Goal: Information Seeking & Learning: Understand process/instructions

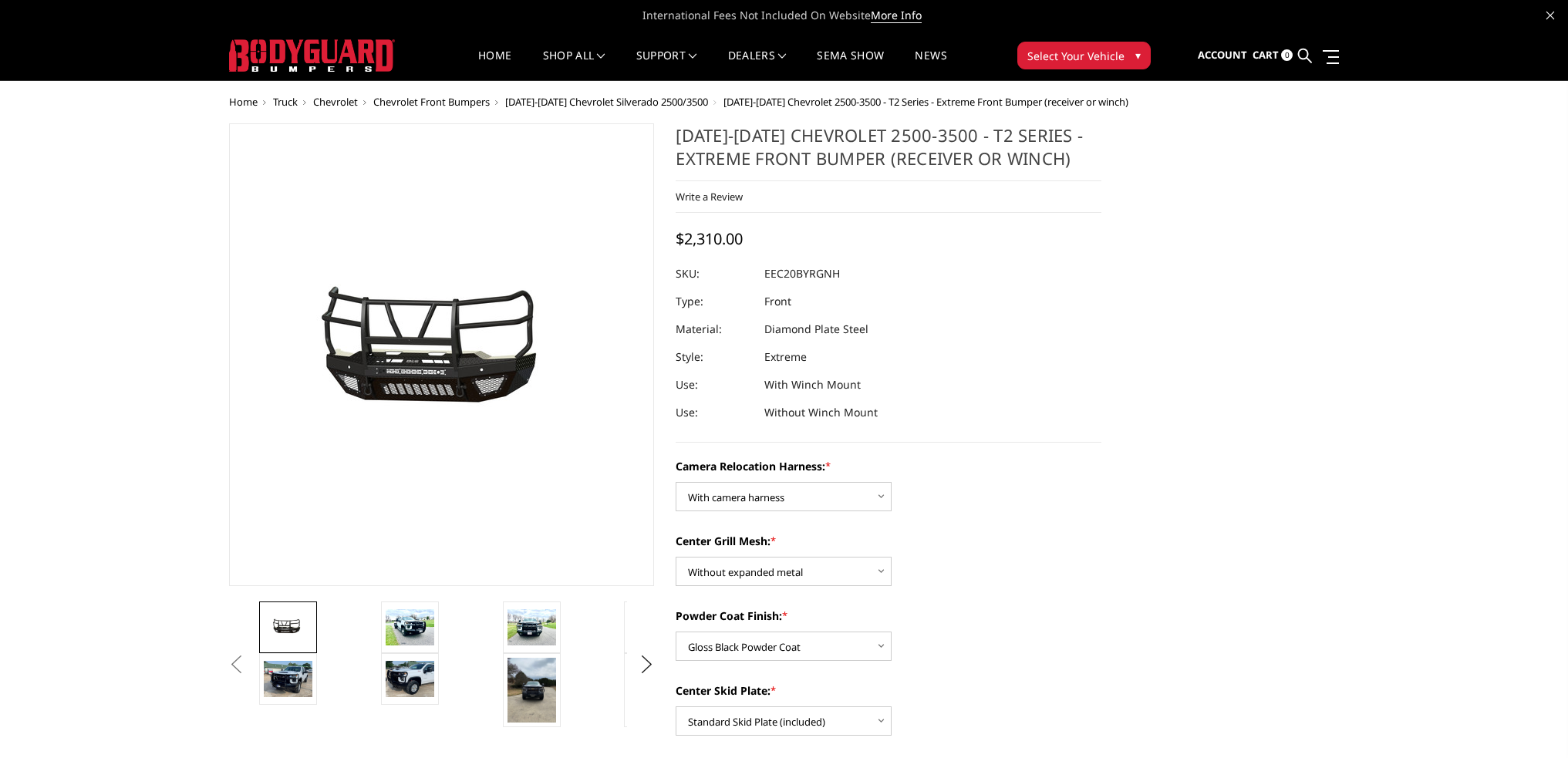
select select "3775"
select select "3774"
select select "3771"
select select "3768"
select select "3766"
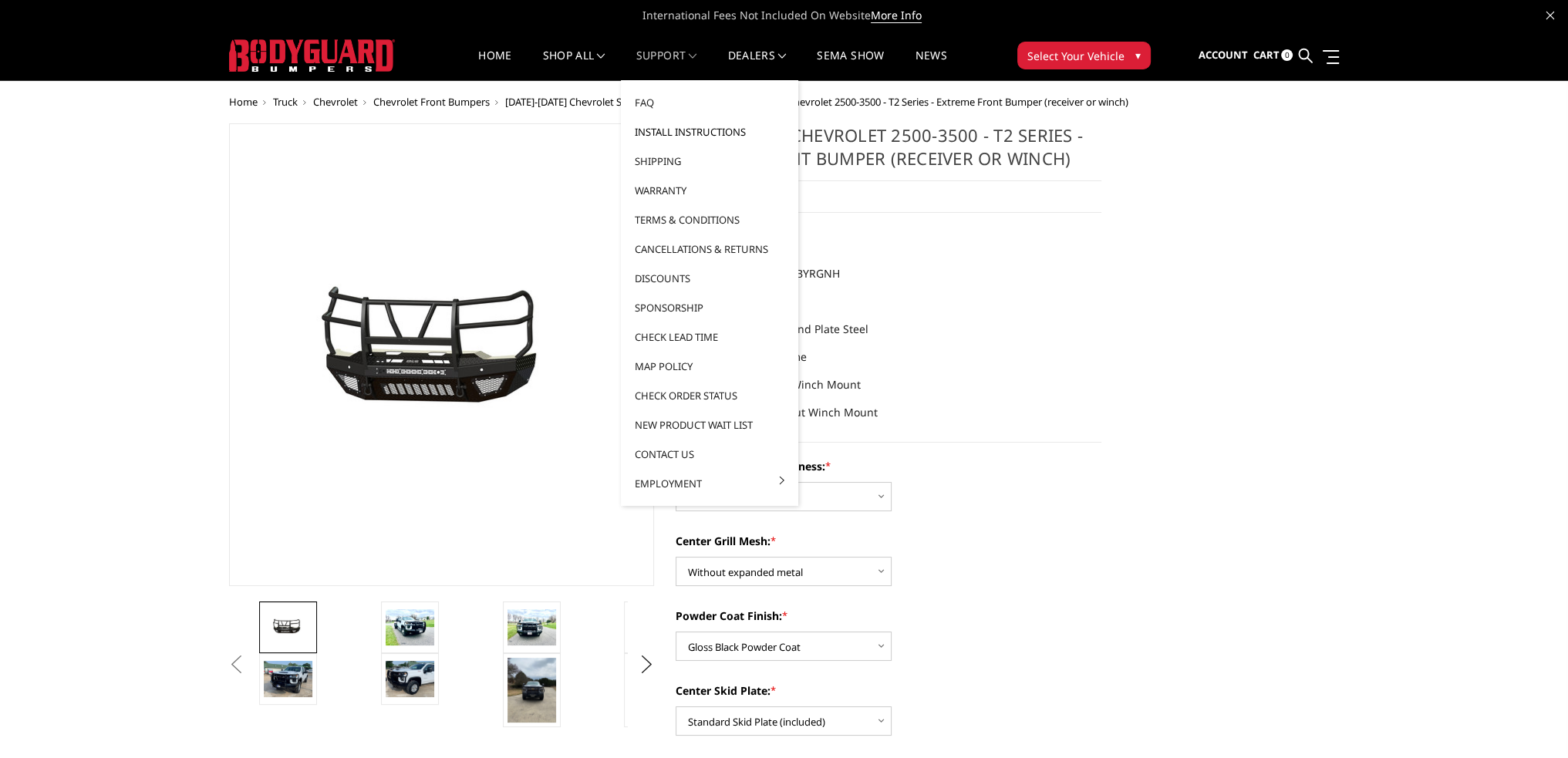
click at [666, 129] on link "Install Instructions" at bounding box center [709, 131] width 165 height 30
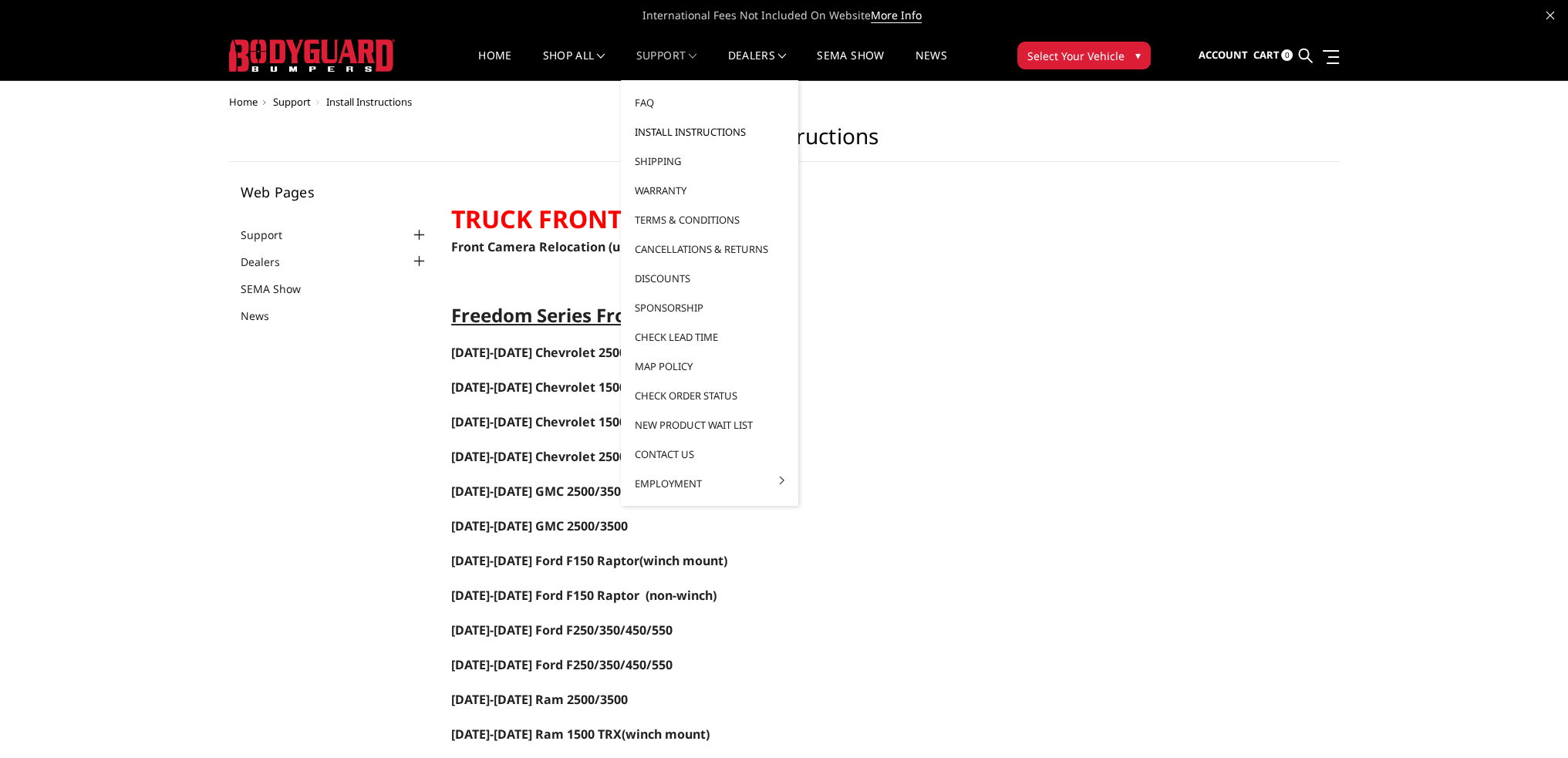
click at [666, 128] on link "Install Instructions" at bounding box center [709, 131] width 165 height 30
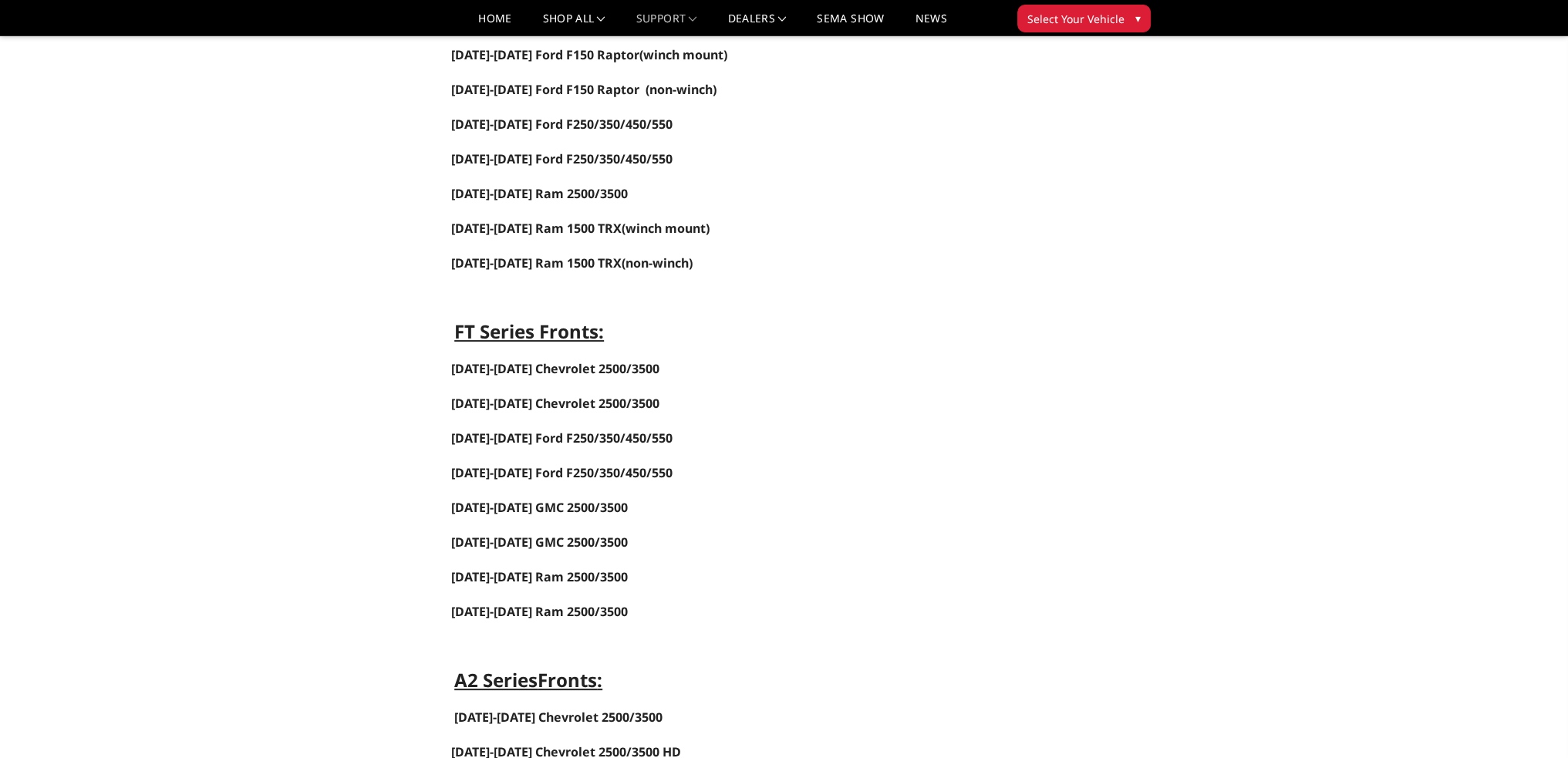
scroll to position [463, 0]
click at [525, 566] on link "[DATE]-[DATE] Ram 2500/3500" at bounding box center [539, 574] width 176 height 17
click at [484, 21] on link "Home" at bounding box center [494, 24] width 33 height 23
